Goal: Find specific page/section: Find specific page/section

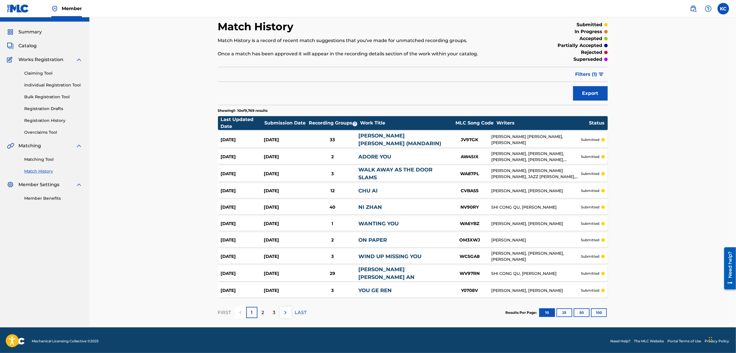
click at [258, 308] on div "2" at bounding box center [263, 312] width 11 height 11
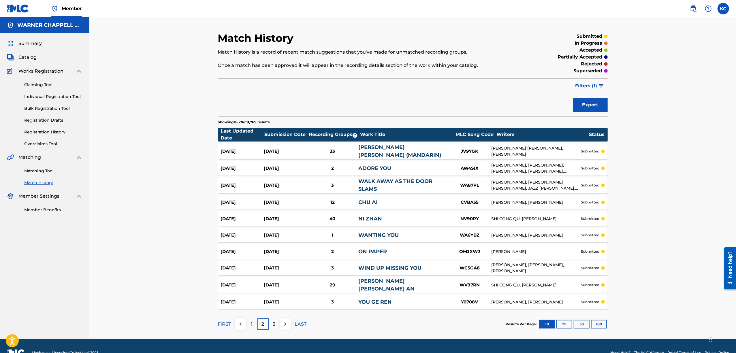
click at [270, 320] on div "3" at bounding box center [274, 324] width 11 height 11
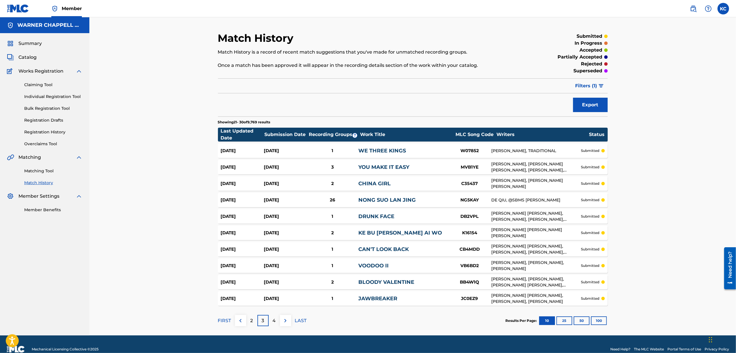
click at [283, 134] on div "Submission Date" at bounding box center [286, 134] width 43 height 7
click at [255, 320] on div "2" at bounding box center [251, 320] width 11 height 11
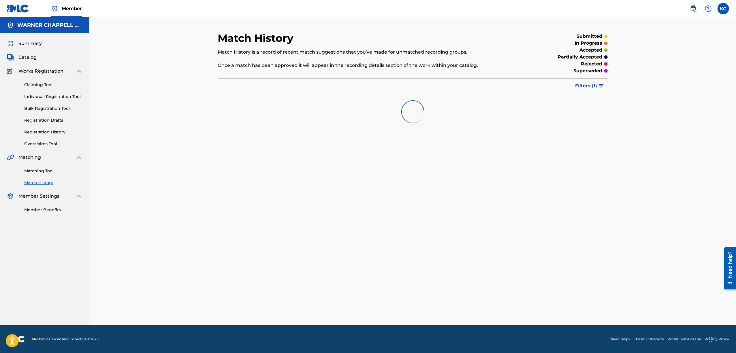
click at [596, 90] on button "Filters ( 1 )" at bounding box center [590, 86] width 36 height 14
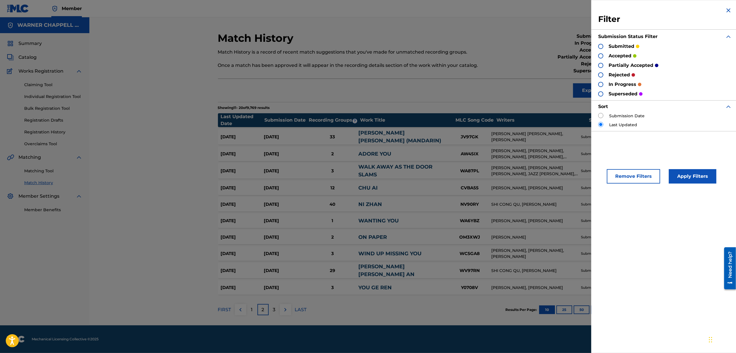
click at [618, 115] on label "Submission Date" at bounding box center [627, 116] width 35 height 6
click at [622, 118] on label "Submission Date" at bounding box center [627, 116] width 35 height 6
click at [602, 117] on input "radio" at bounding box center [601, 115] width 5 height 5
radio input "true"
click at [683, 180] on button "Apply Filters" at bounding box center [693, 176] width 48 height 14
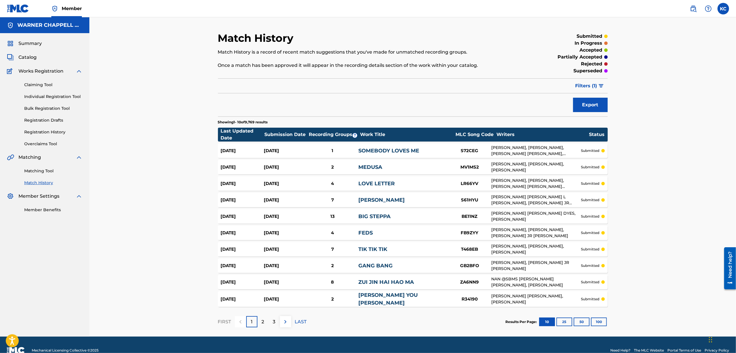
click at [592, 321] on button "100" at bounding box center [599, 322] width 16 height 9
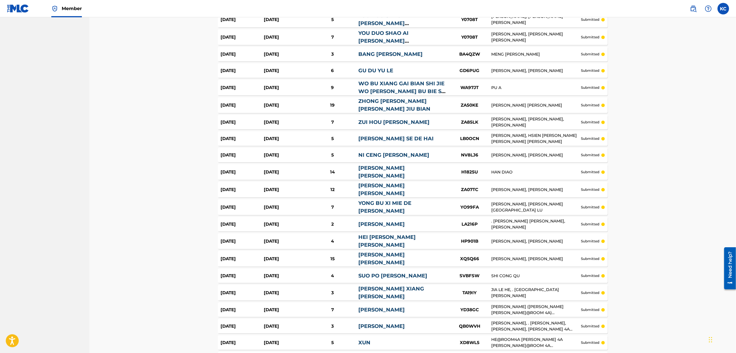
scroll to position [1505, 0]
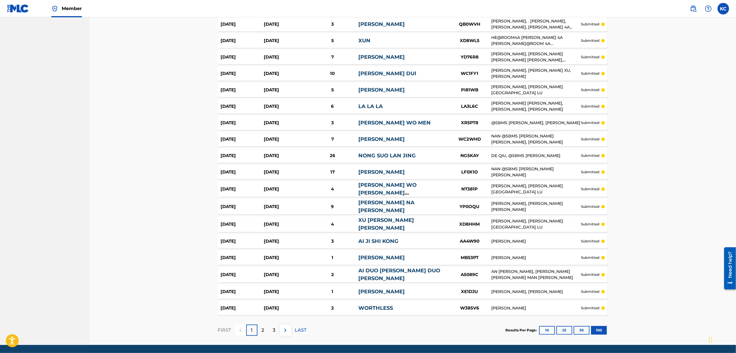
click at [264, 327] on p "2" at bounding box center [263, 330] width 3 height 7
click at [271, 325] on div "3" at bounding box center [274, 330] width 11 height 11
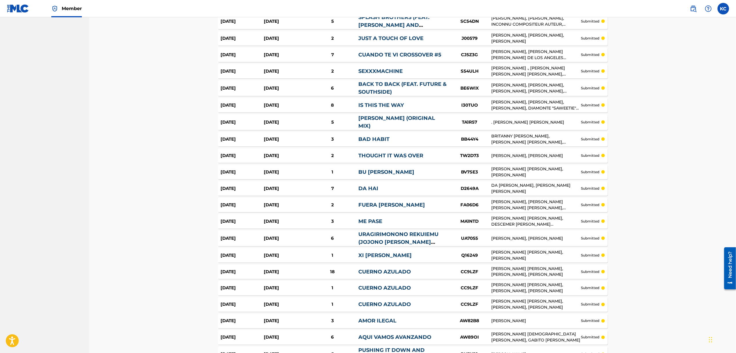
scroll to position [833, 0]
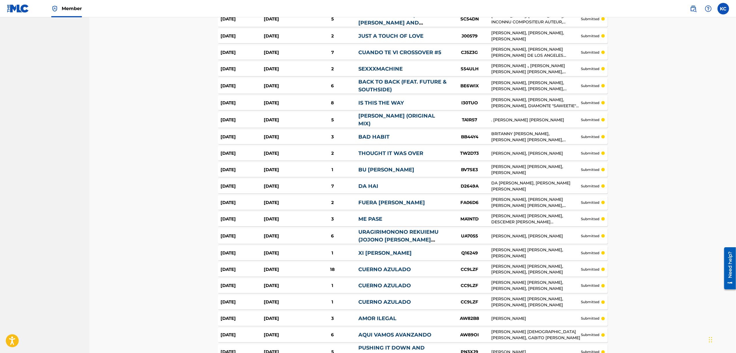
click at [356, 250] on div "1" at bounding box center [333, 253] width 52 height 7
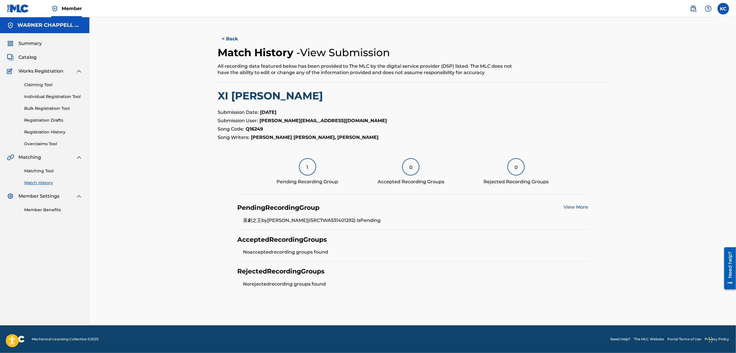
scroll to position [833, 0]
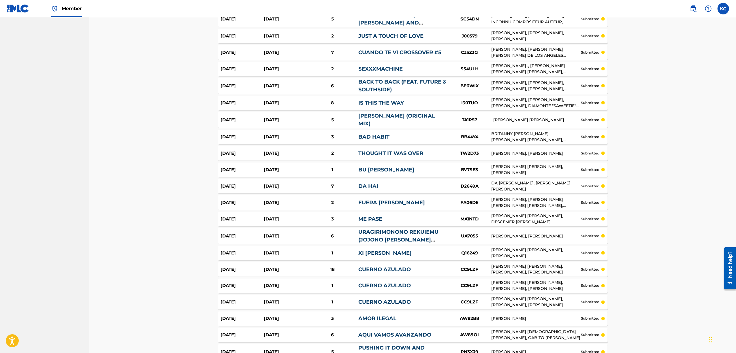
click at [336, 183] on div "7" at bounding box center [333, 186] width 52 height 7
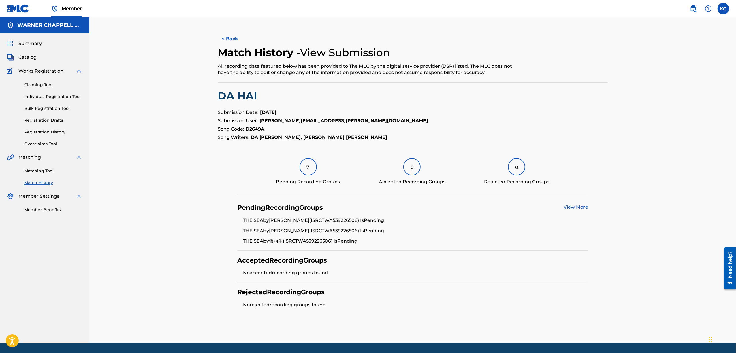
scroll to position [833, 0]
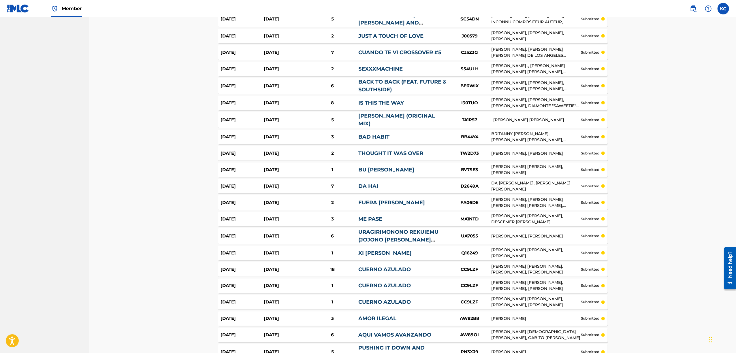
click at [324, 118] on div "5" at bounding box center [333, 120] width 52 height 7
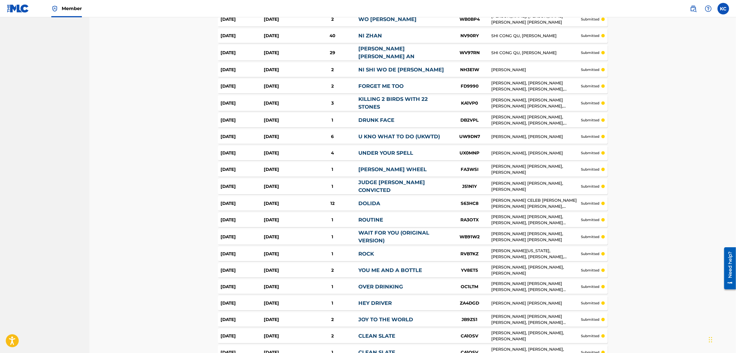
scroll to position [167, 0]
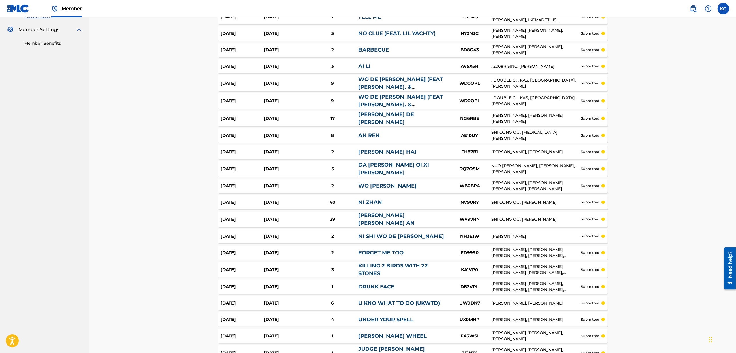
click at [349, 149] on div "2" at bounding box center [333, 152] width 52 height 7
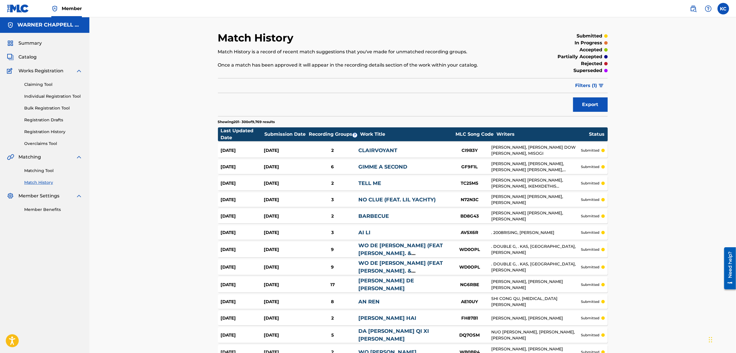
click at [382, 250] on div "WO DE [PERSON_NAME] (FEAT [PERSON_NAME]. & [PERSON_NAME])" at bounding box center [404, 250] width 90 height 16
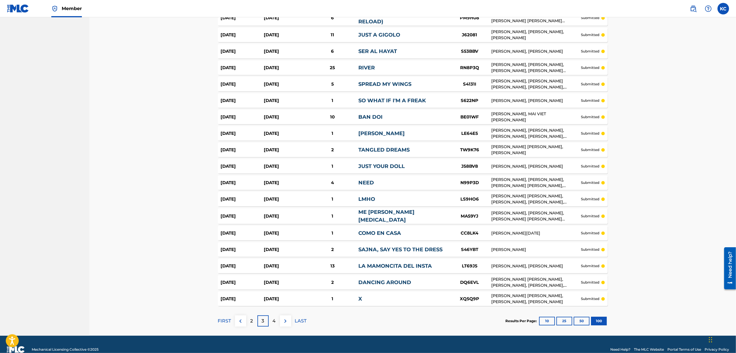
scroll to position [1501, 0]
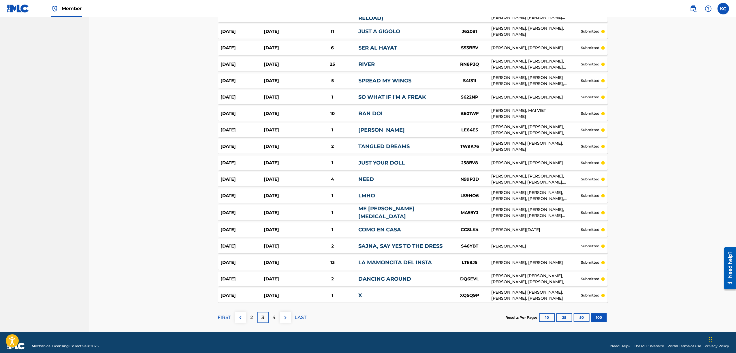
click at [249, 316] on div "2" at bounding box center [251, 317] width 11 height 11
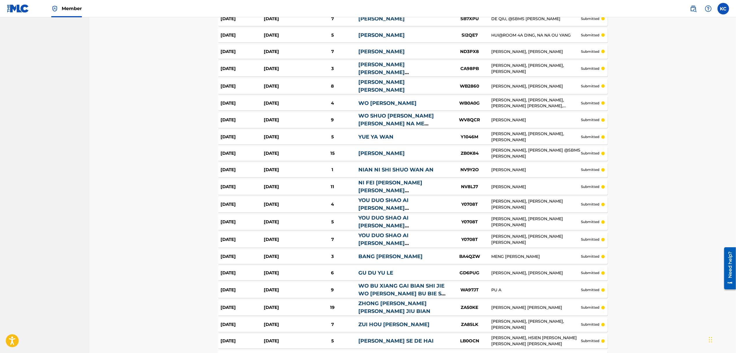
scroll to position [1505, 0]
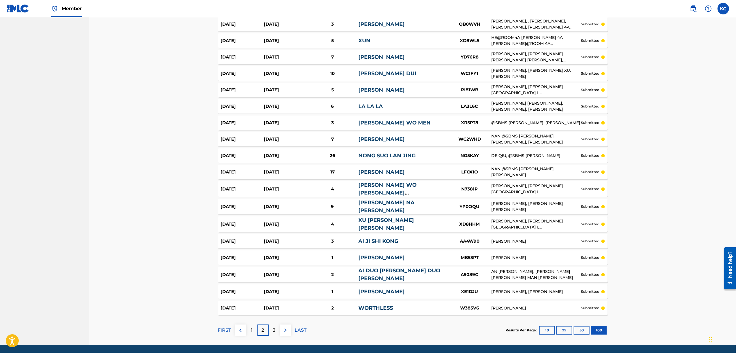
click at [273, 327] on p "3" at bounding box center [274, 330] width 3 height 7
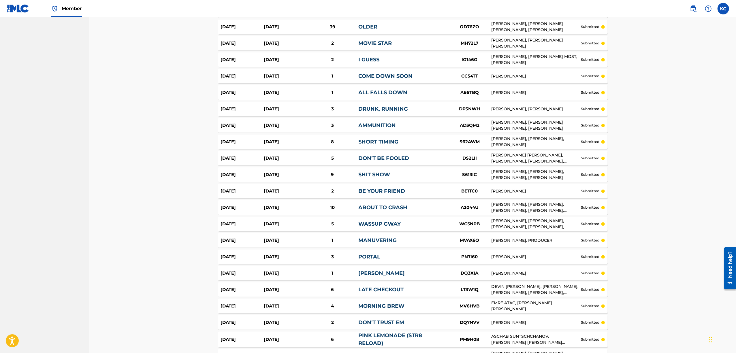
scroll to position [1501, 0]
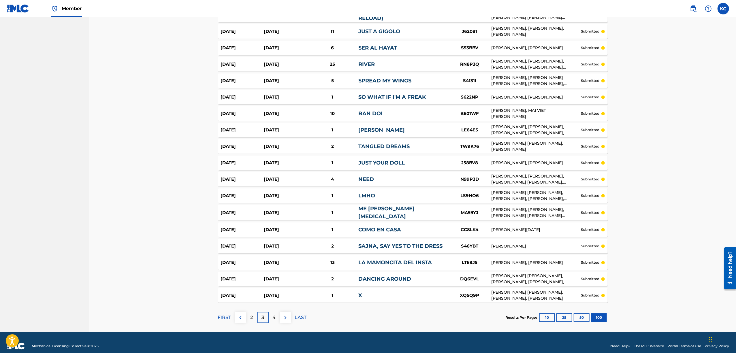
click at [274, 314] on p "4" at bounding box center [274, 317] width 3 height 7
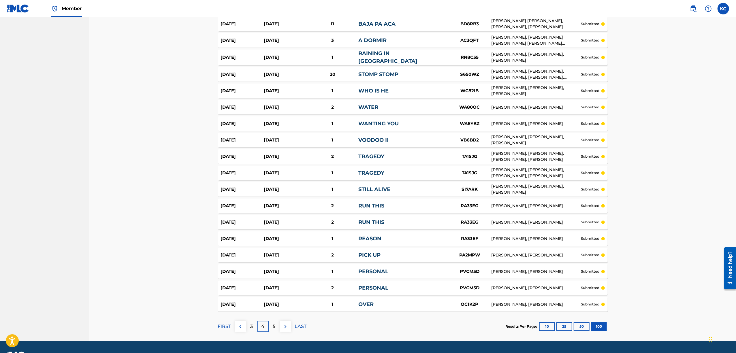
scroll to position [1495, 0]
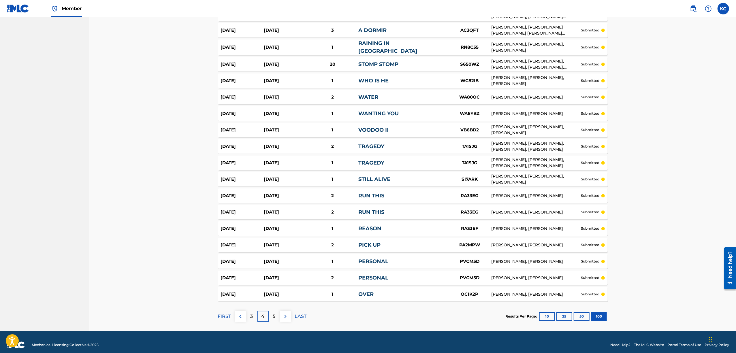
click at [275, 313] on p "5" at bounding box center [274, 316] width 3 height 7
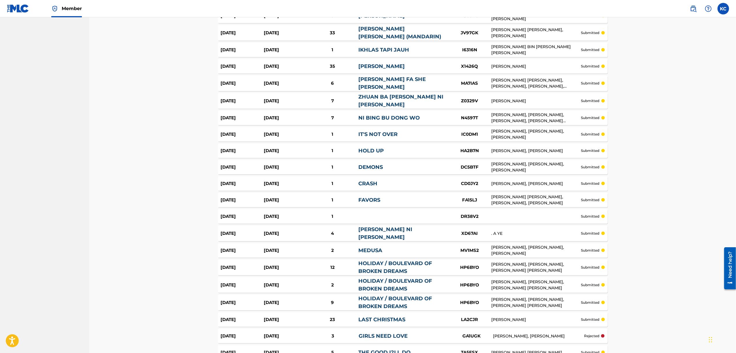
scroll to position [830, 0]
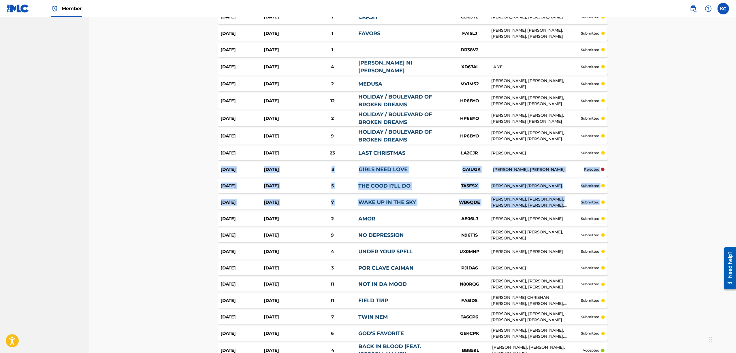
drag, startPoint x: 736, startPoint y: 198, endPoint x: 738, endPoint y: 153, distance: 45.0
click at [701, 160] on div "Match History Match History is a record of recent match suggestions that you've…" at bounding box center [412, 92] width 647 height 1811
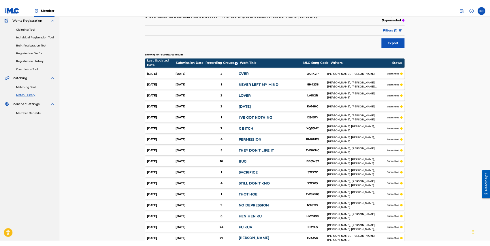
scroll to position [0, 0]
